Goal: Task Accomplishment & Management: Manage account settings

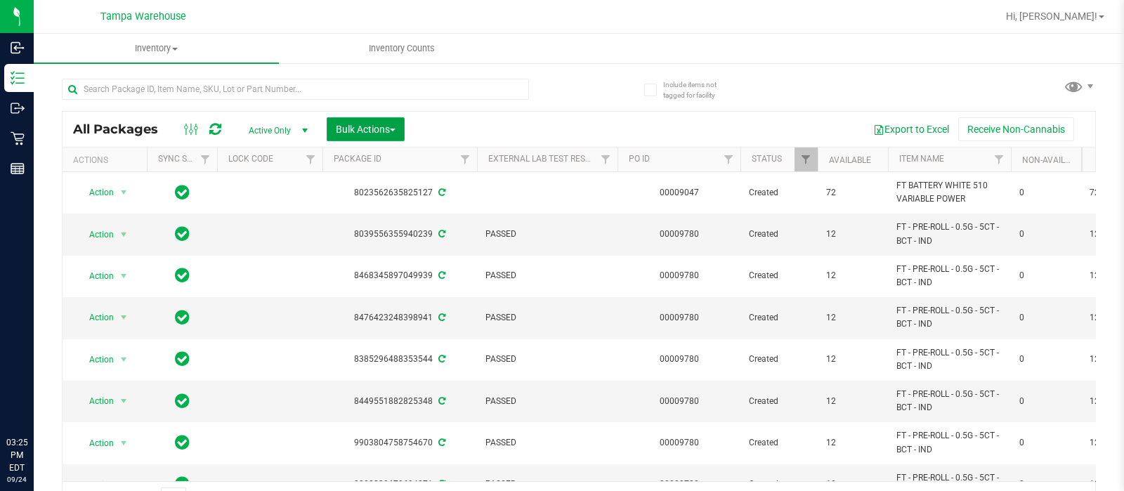
click at [364, 131] on span "Bulk Actions" at bounding box center [366, 129] width 60 height 11
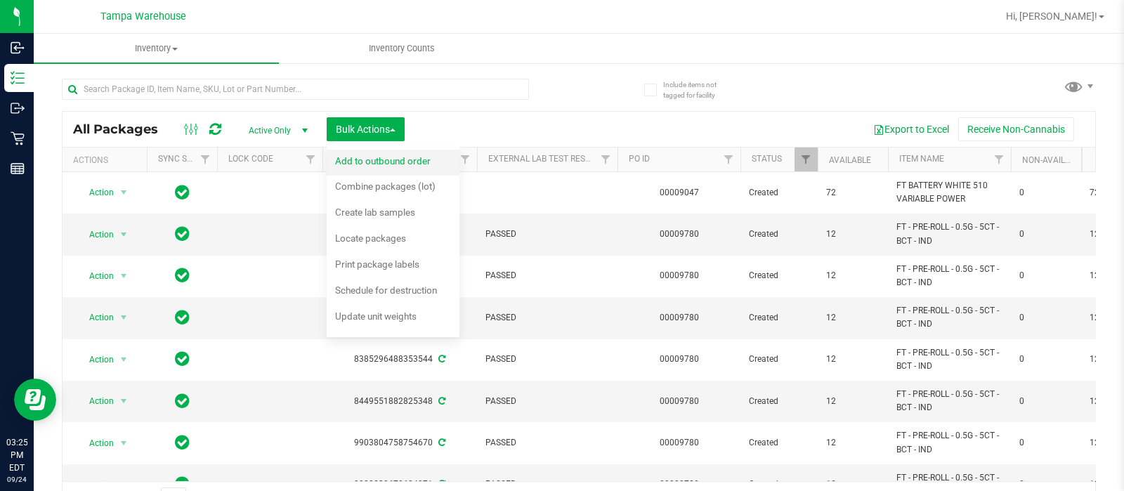
click at [383, 171] on div "Add to outbound order" at bounding box center [392, 163] width 115 height 22
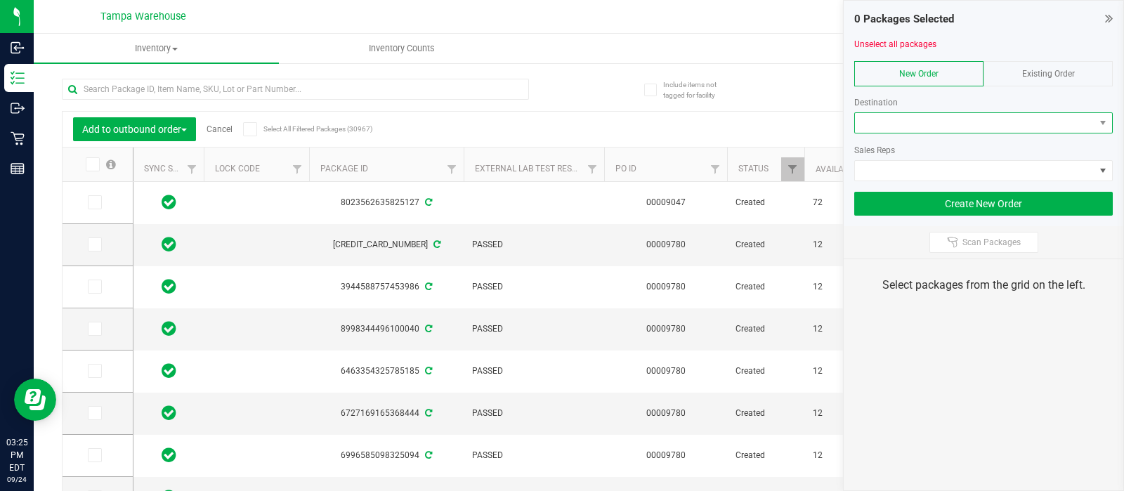
click at [922, 120] on span at bounding box center [975, 123] width 240 height 20
click at [911, 121] on span at bounding box center [975, 123] width 240 height 20
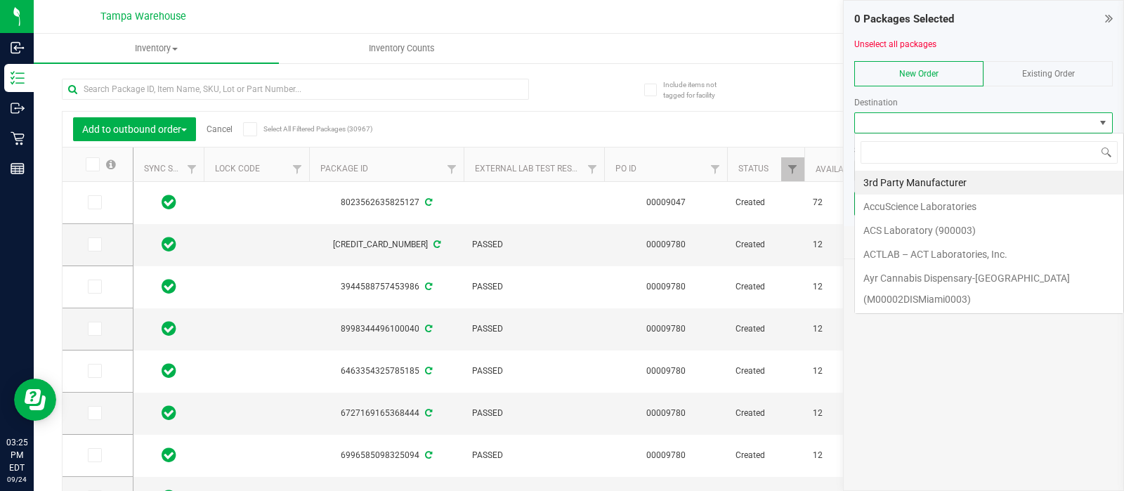
scroll to position [20, 259]
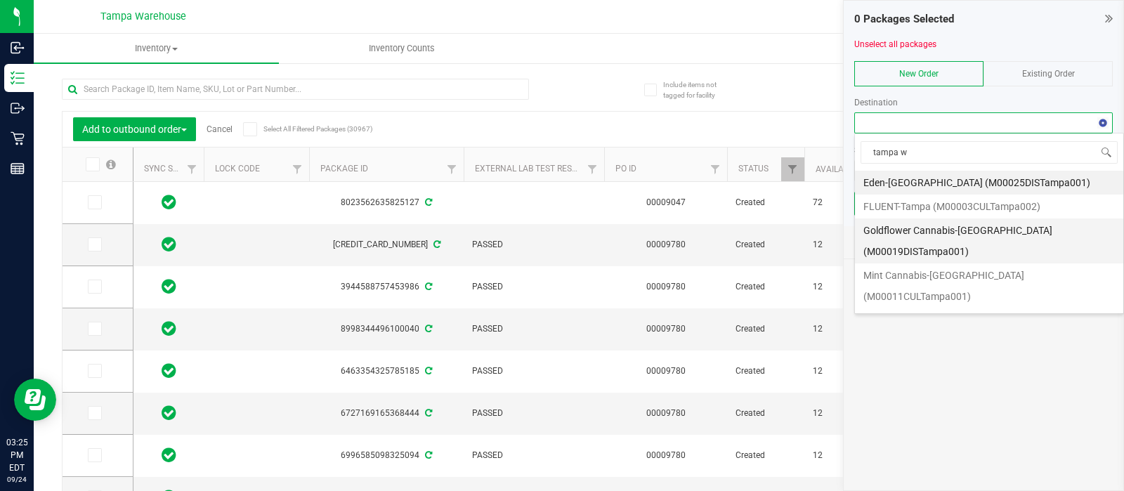
type input "tampa wc"
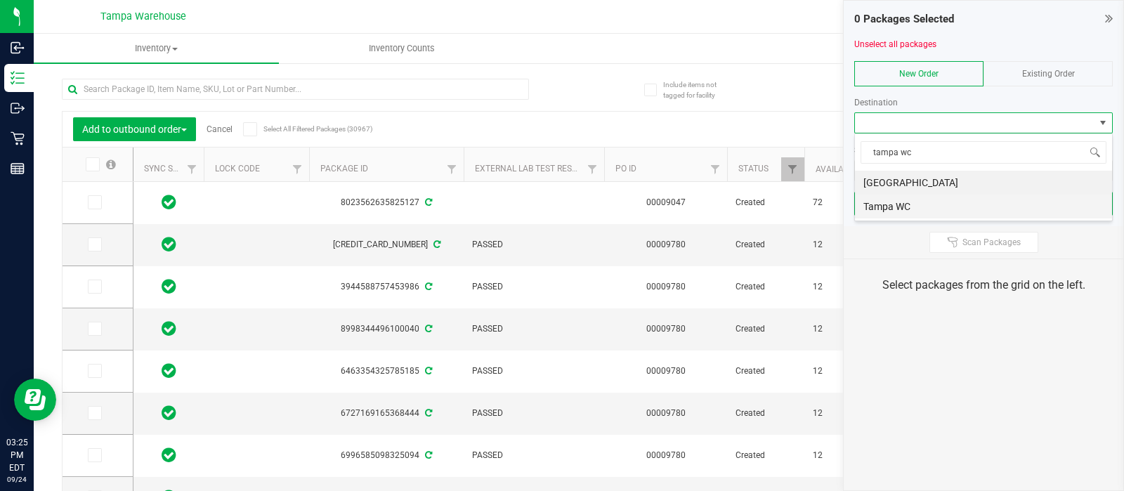
click at [889, 202] on li "Tampa WC" at bounding box center [983, 207] width 257 height 24
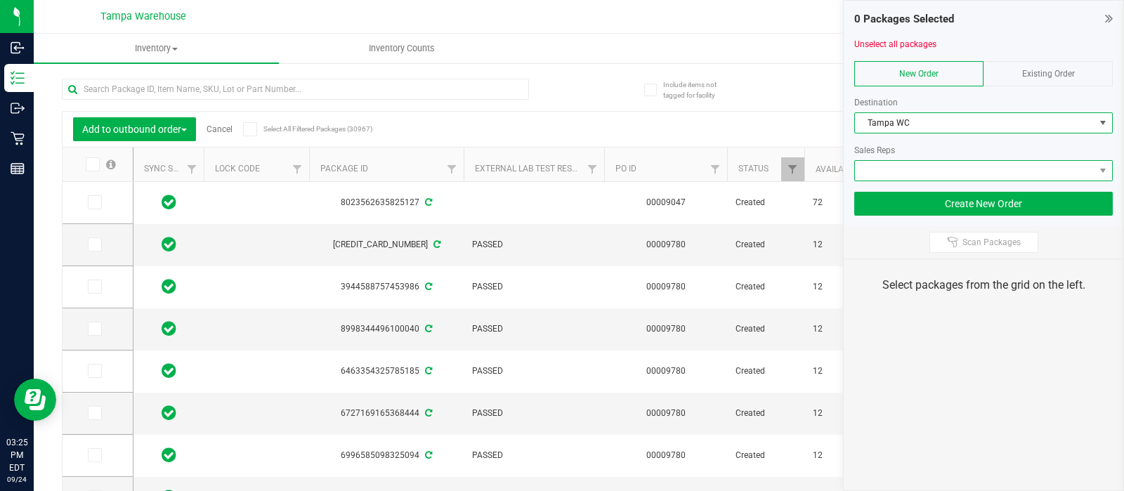
click at [878, 176] on span at bounding box center [975, 171] width 240 height 20
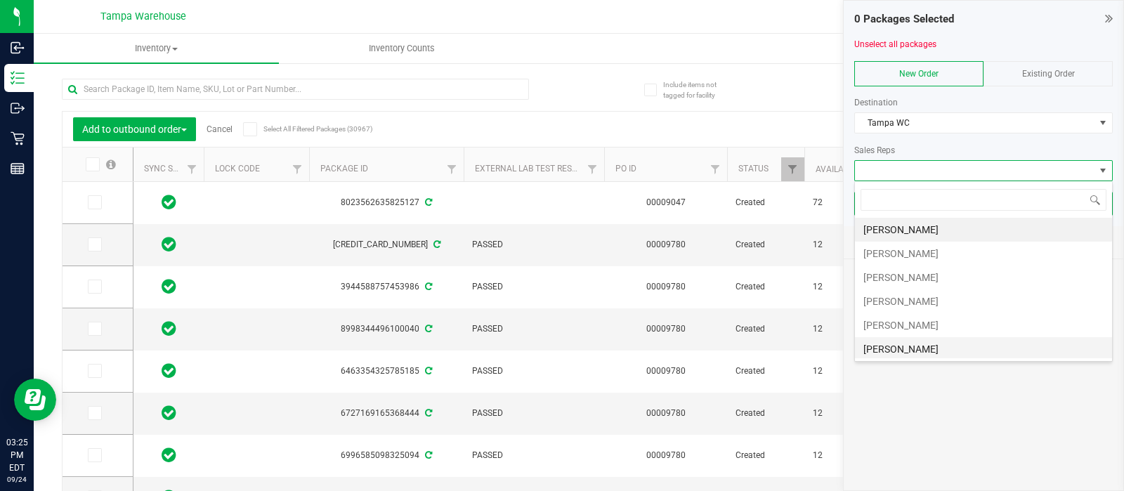
click at [878, 349] on li "[PERSON_NAME]" at bounding box center [983, 349] width 257 height 24
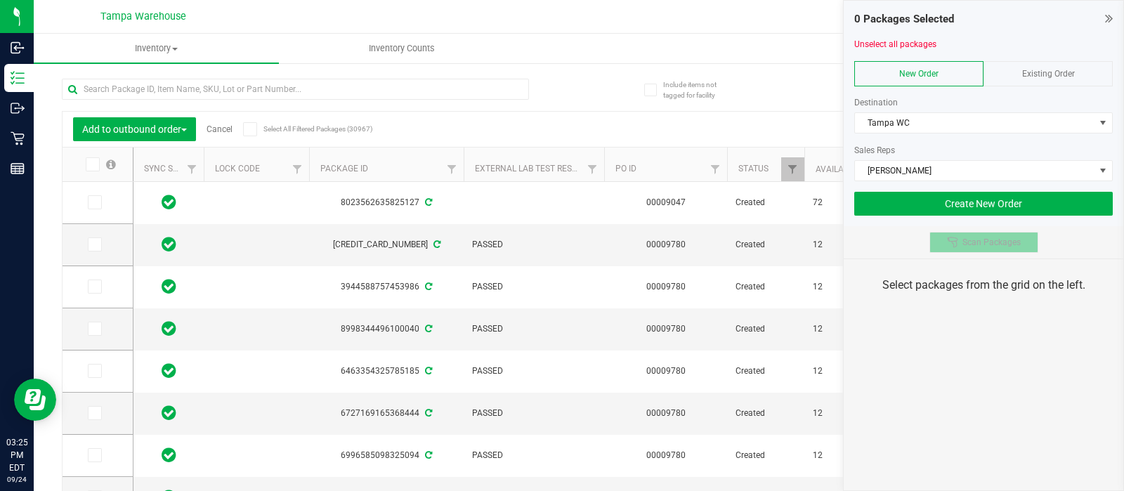
click at [984, 246] on span "Scan Packages" at bounding box center [992, 242] width 58 height 11
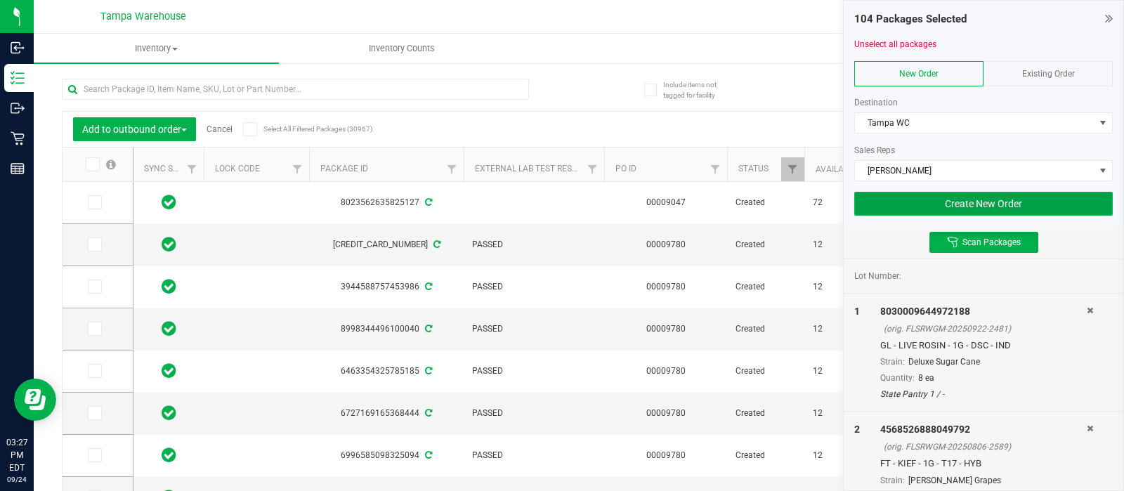
click at [944, 193] on button "Create New Order" at bounding box center [983, 204] width 259 height 24
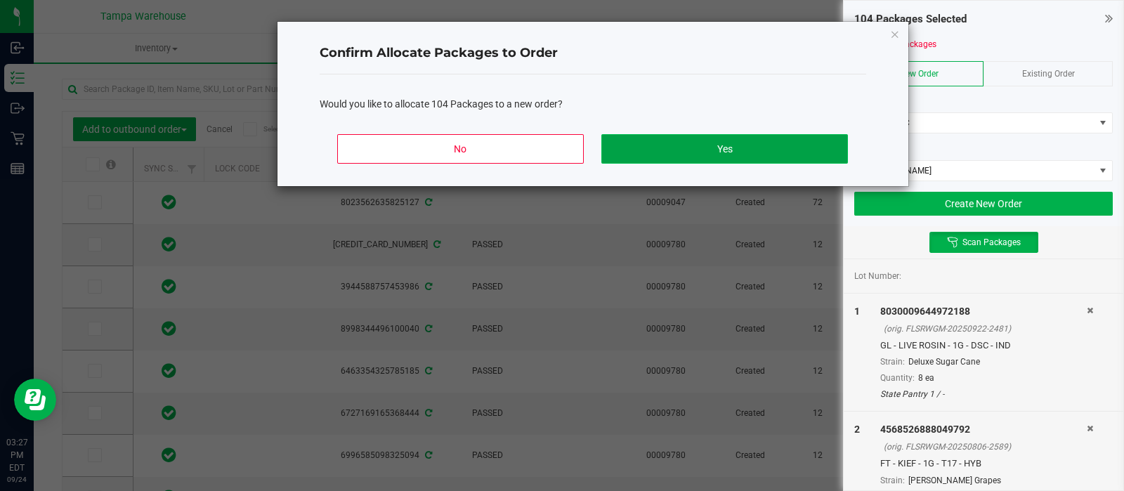
click at [804, 155] on button "Yes" at bounding box center [724, 149] width 246 height 30
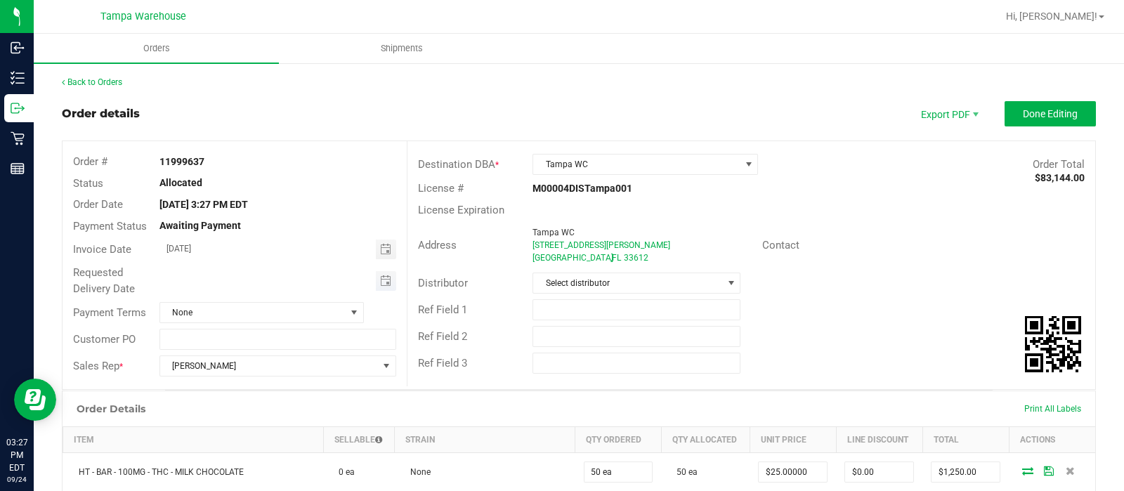
click at [379, 274] on span "Toggle calendar" at bounding box center [386, 281] width 20 height 20
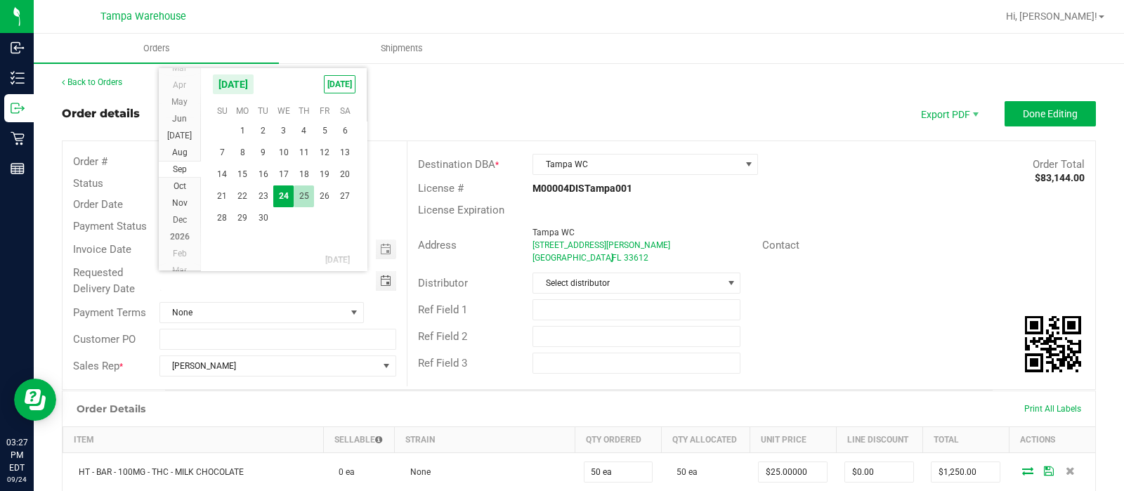
click at [304, 198] on span "25" at bounding box center [304, 196] width 20 height 22
type input "[DATE]"
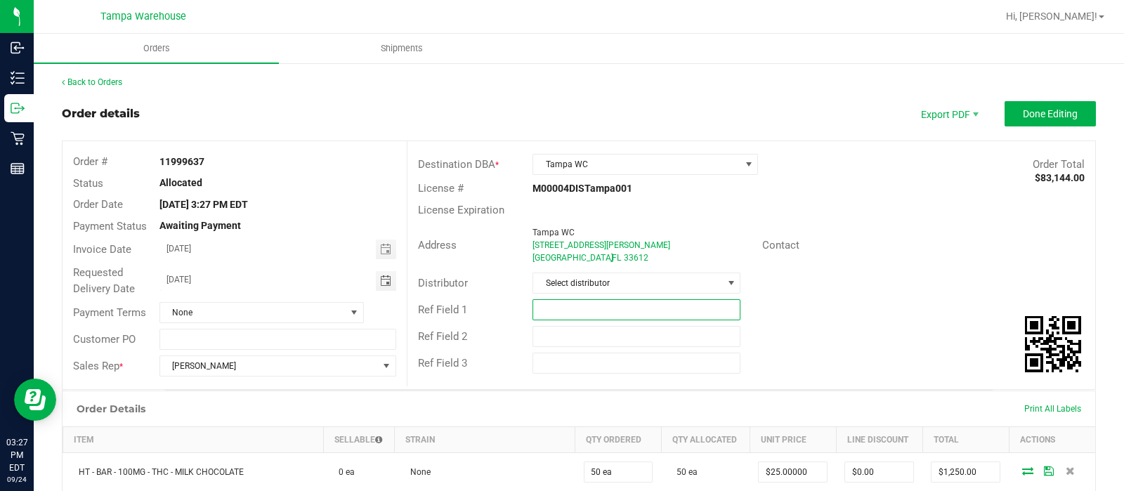
click at [552, 308] on input "text" at bounding box center [637, 309] width 208 height 21
type input "TPA WC"
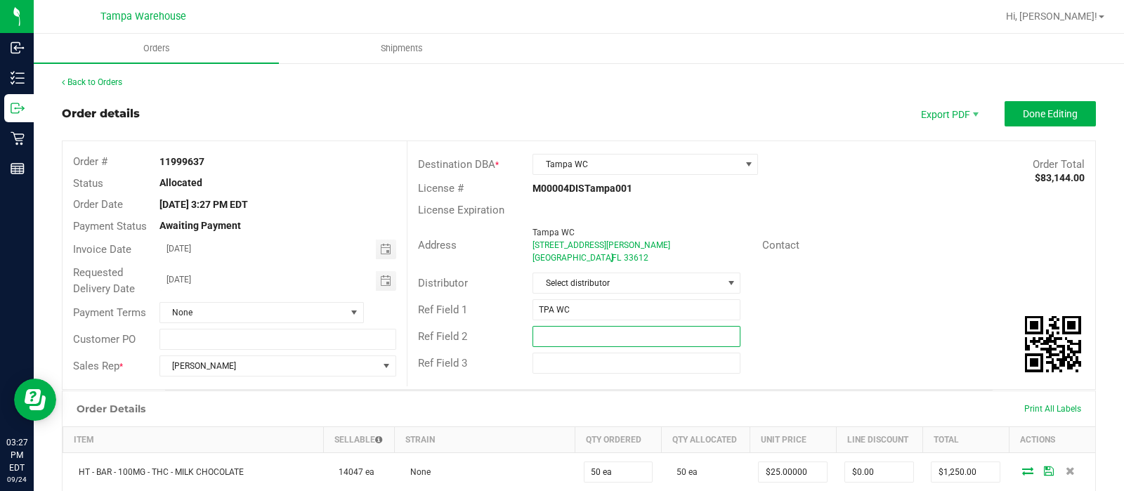
click at [541, 334] on input "text" at bounding box center [637, 336] width 208 height 21
type input "CANNABIS"
click at [1037, 113] on span "Done Editing" at bounding box center [1050, 113] width 55 height 11
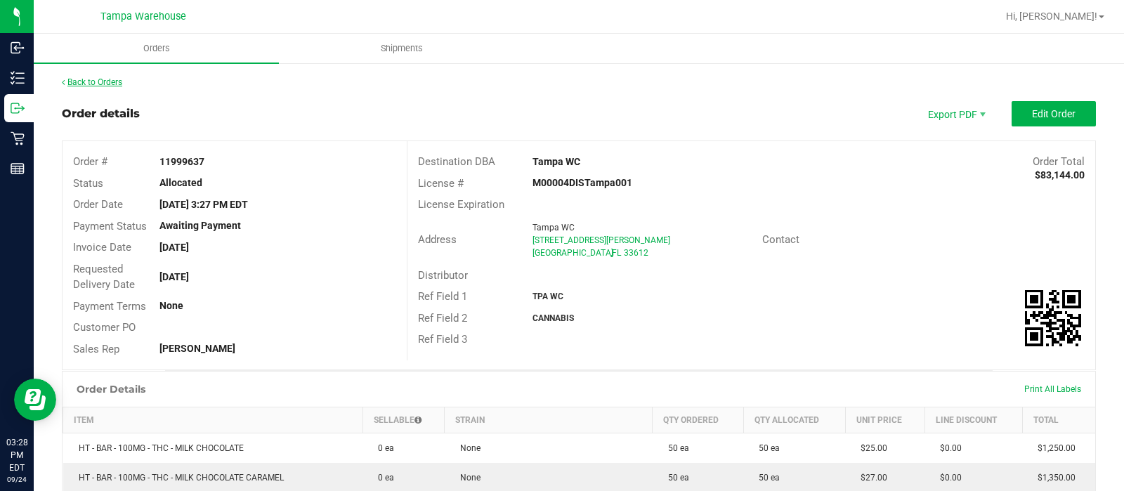
click at [95, 77] on link "Back to Orders" at bounding box center [92, 82] width 60 height 10
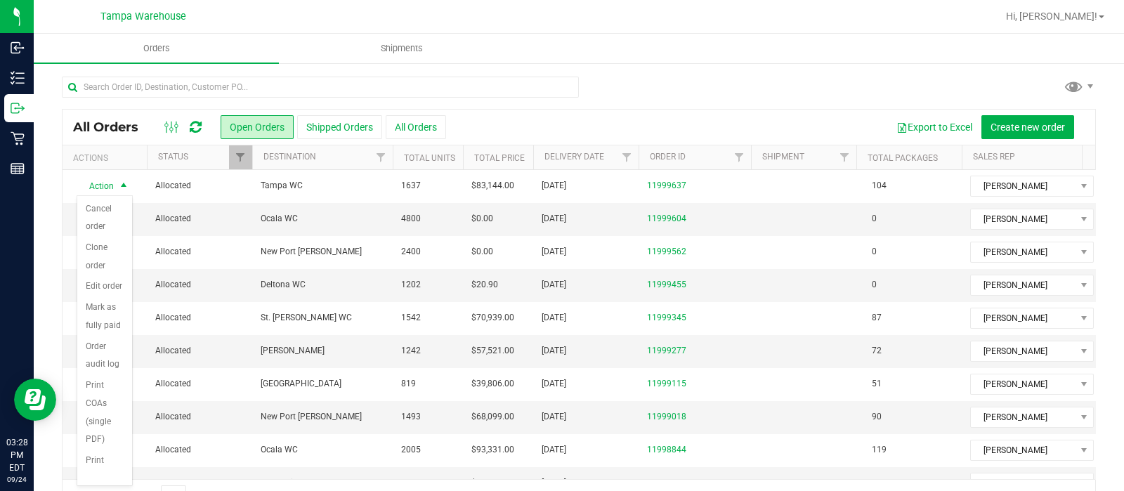
scroll to position [185, 0]
click at [96, 449] on li "Print packing list" at bounding box center [104, 441] width 55 height 57
